Goal: Task Accomplishment & Management: Manage account settings

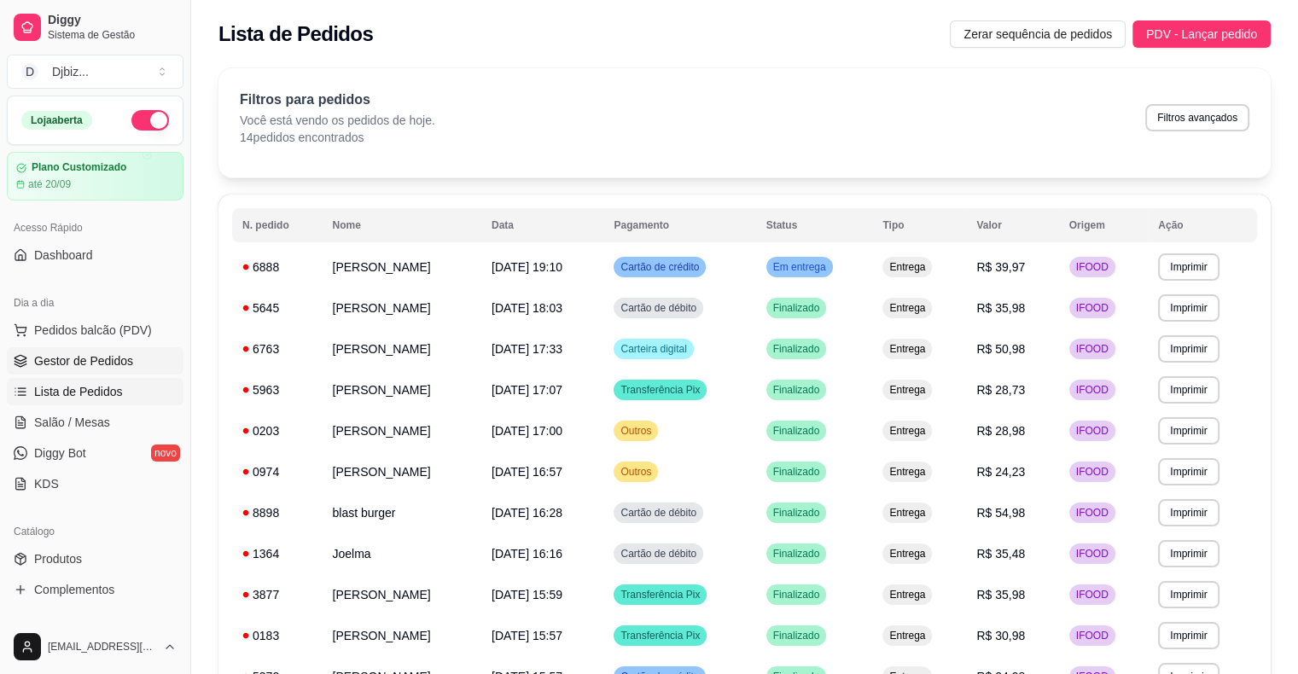
click at [111, 349] on link "Gestor de Pedidos" at bounding box center [95, 360] width 177 height 27
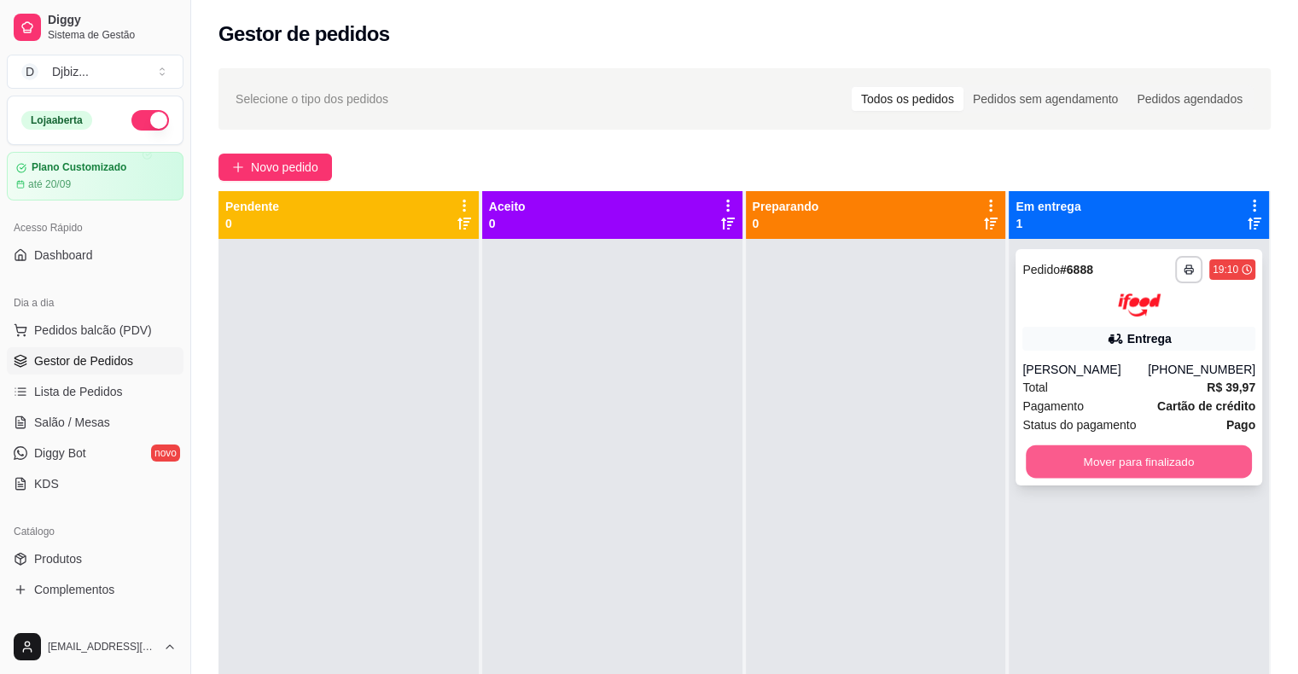
click at [1036, 478] on button "Mover para finalizado" at bounding box center [1139, 461] width 226 height 33
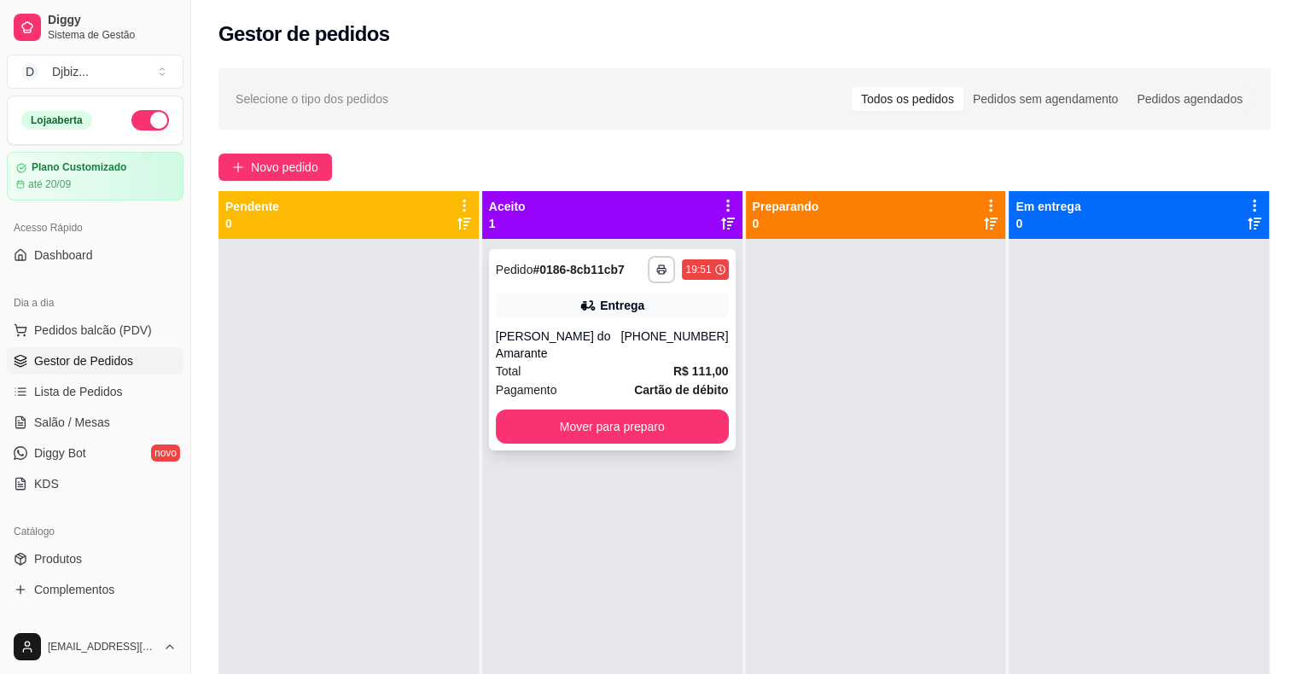
click at [634, 383] on strong "Cartão de débito" at bounding box center [681, 390] width 94 height 14
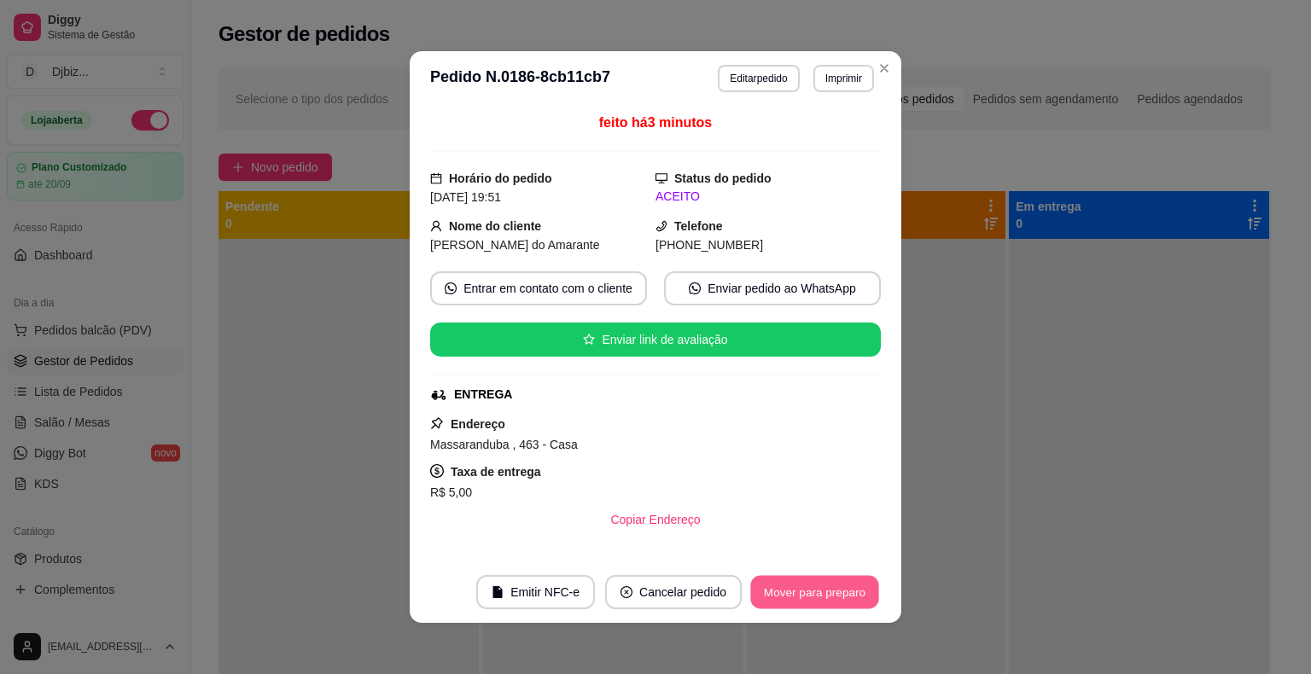
click at [826, 588] on button "Mover para preparo" at bounding box center [814, 592] width 128 height 33
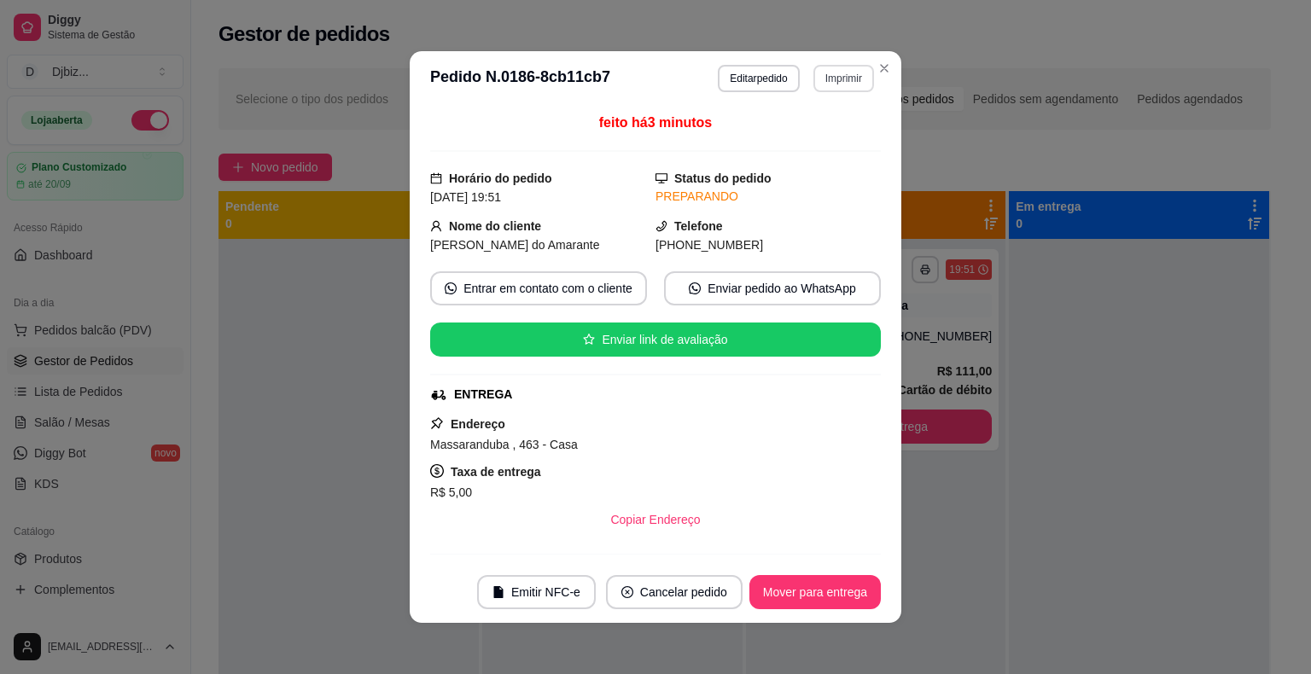
click at [820, 80] on button "Imprimir" at bounding box center [844, 78] width 61 height 27
click at [792, 135] on button "IMPRESSORA" at bounding box center [808, 138] width 120 height 26
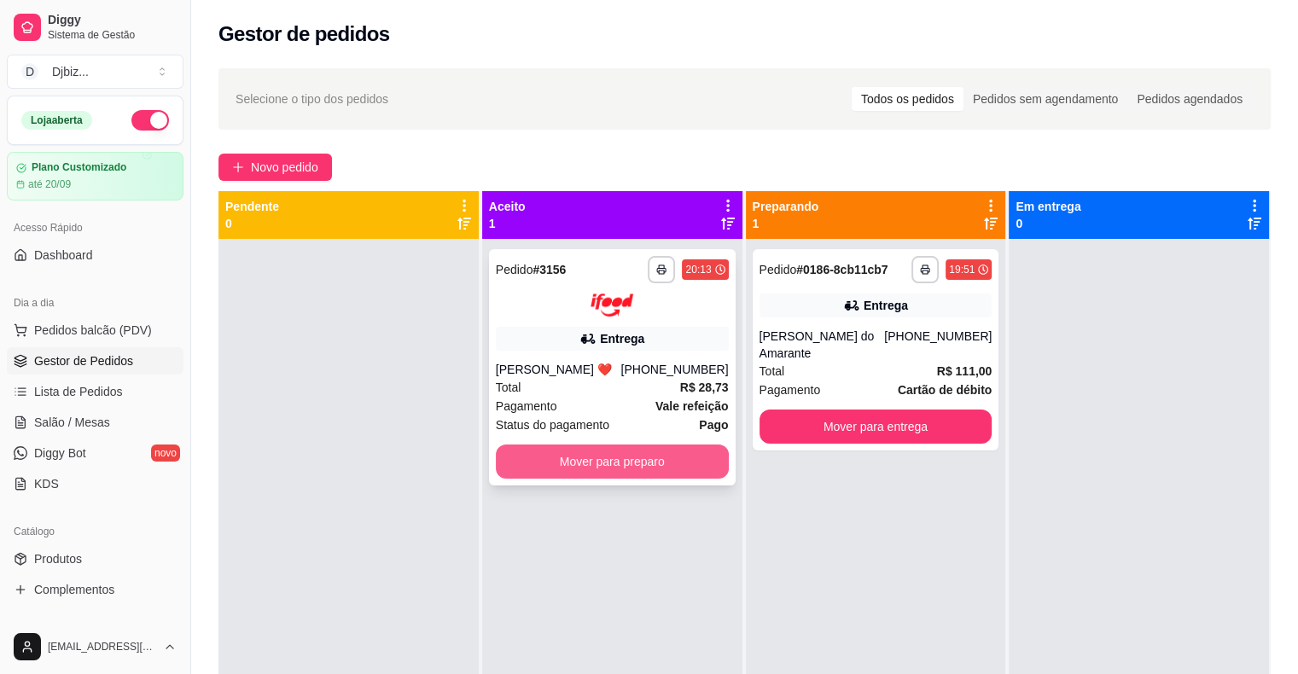
click at [639, 447] on button "Mover para preparo" at bounding box center [612, 462] width 233 height 34
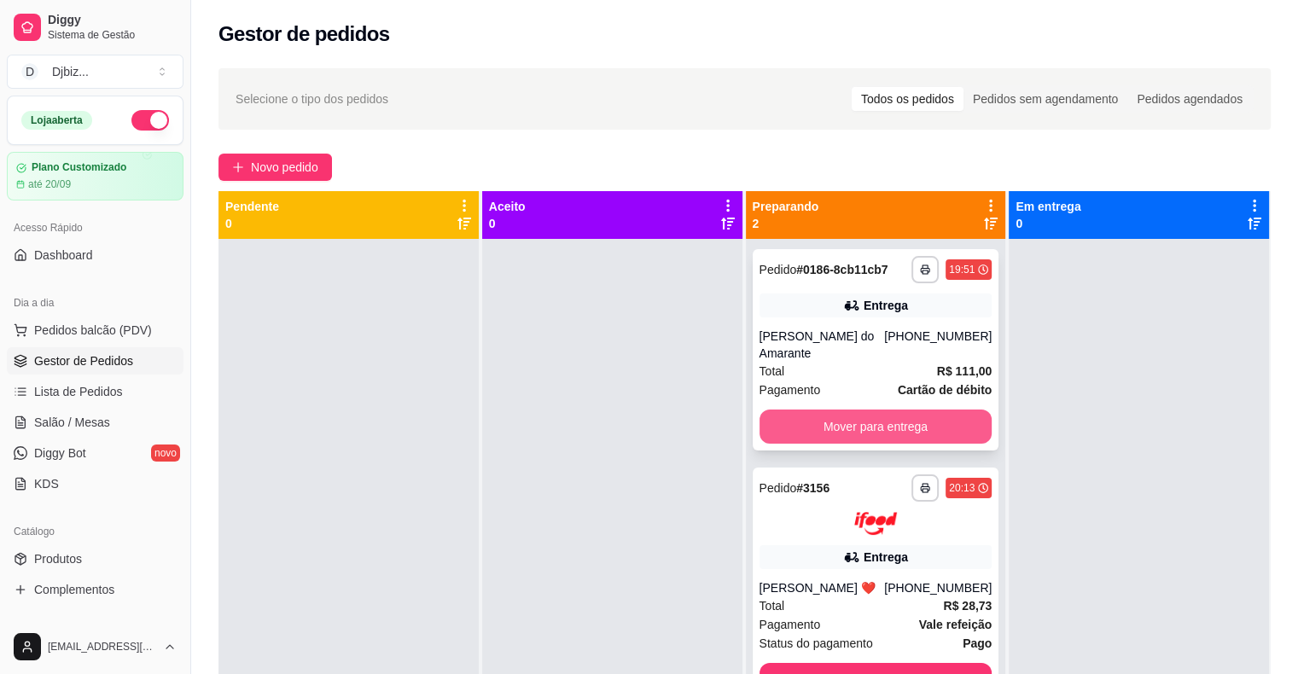
click at [884, 410] on button "Mover para entrega" at bounding box center [876, 427] width 233 height 34
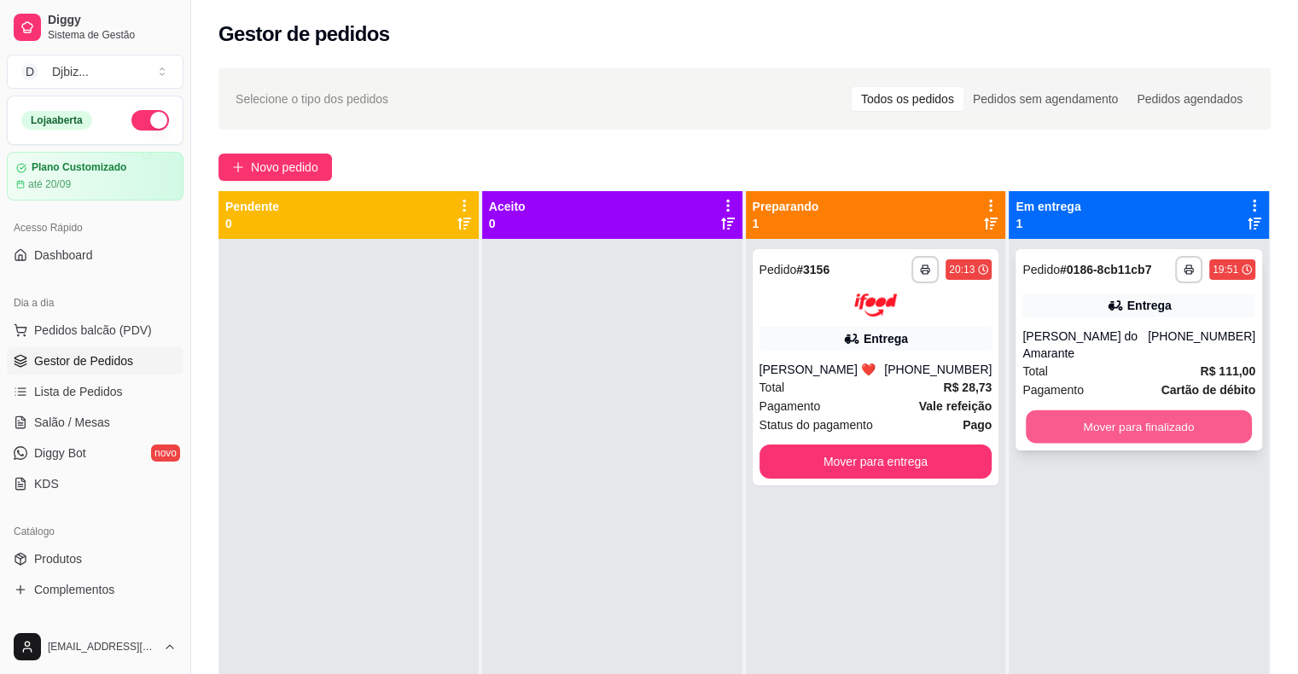
click at [1067, 411] on button "Mover para finalizado" at bounding box center [1139, 427] width 226 height 33
